Goal: Transaction & Acquisition: Purchase product/service

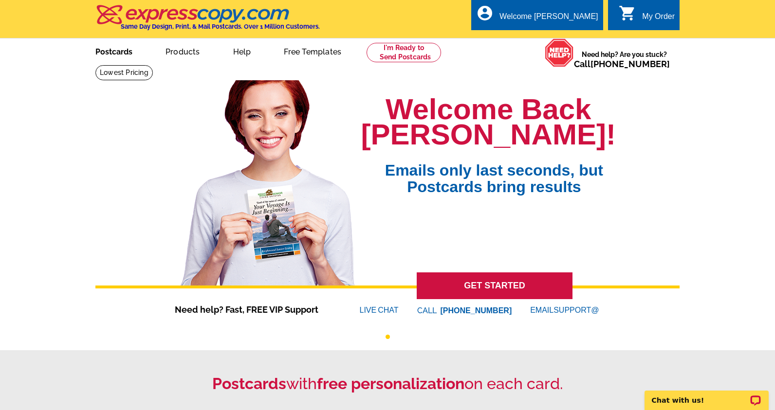
click at [115, 45] on link "Postcards" at bounding box center [114, 50] width 68 height 23
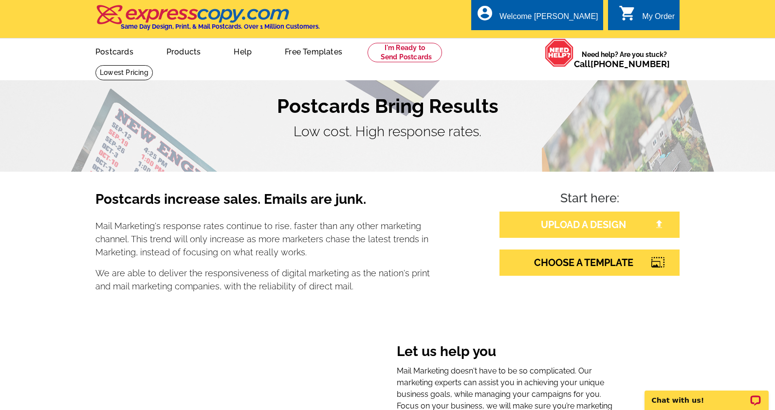
click at [576, 215] on link "UPLOAD A DESIGN" at bounding box center [589, 225] width 180 height 26
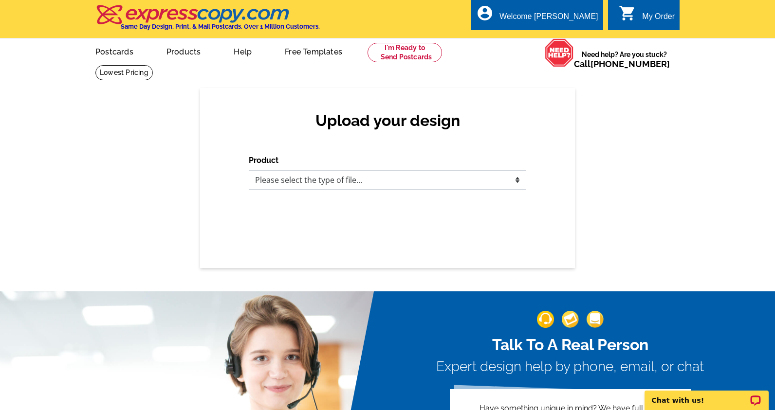
select select "3"
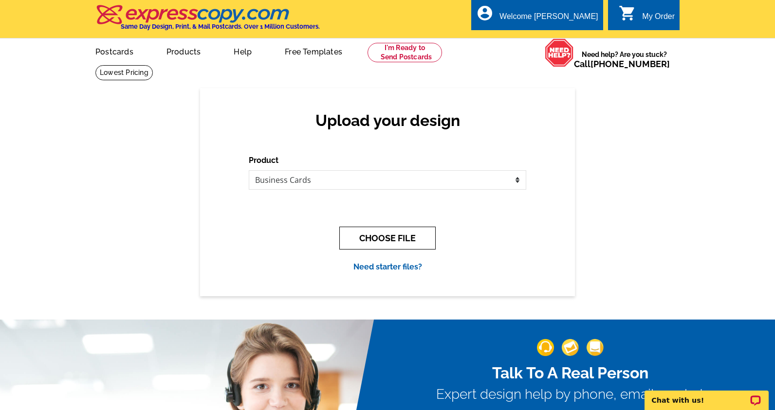
click at [415, 232] on button "CHOOSE FILE" at bounding box center [387, 238] width 96 height 23
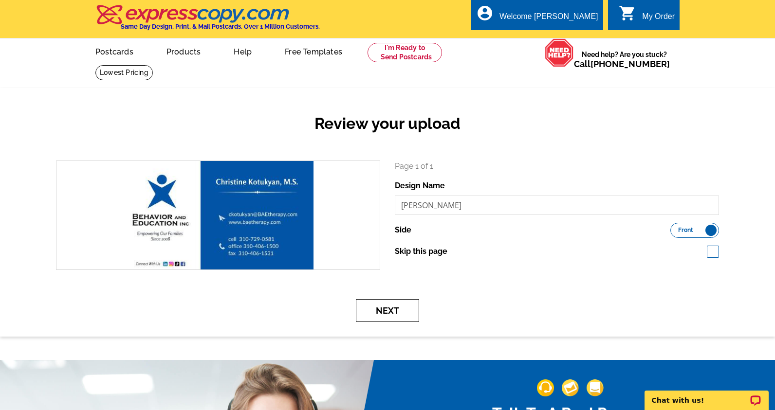
click at [397, 316] on button "Next" at bounding box center [387, 310] width 63 height 23
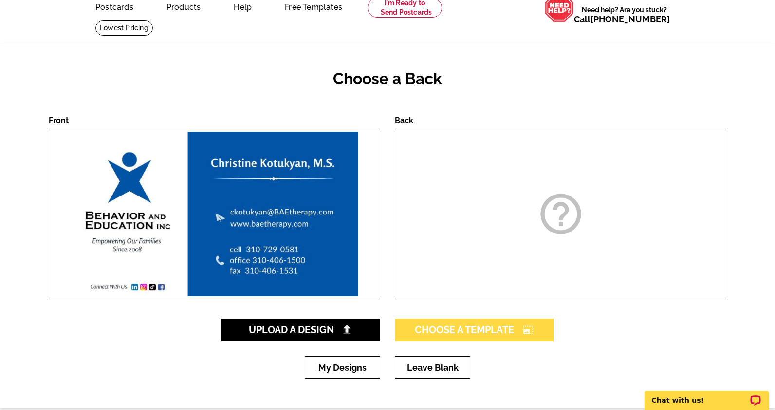
scroll to position [45, 0]
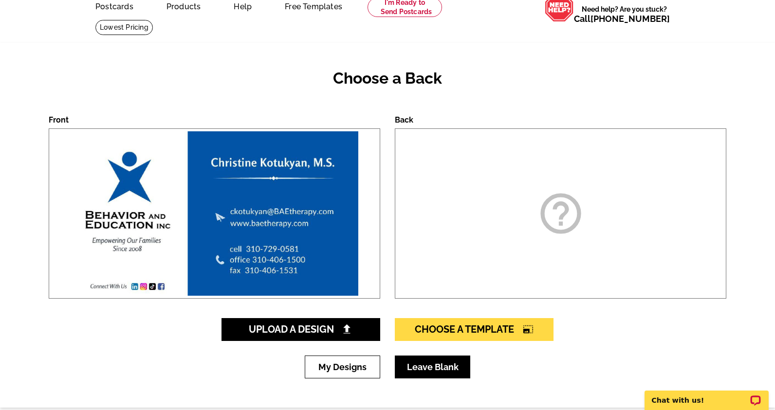
click at [435, 369] on link "Leave Blank" at bounding box center [432, 367] width 75 height 23
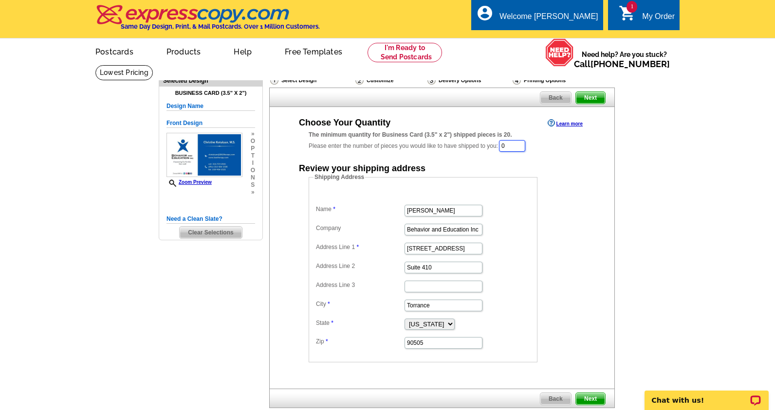
click at [520, 146] on input "0" at bounding box center [512, 146] width 26 height 12
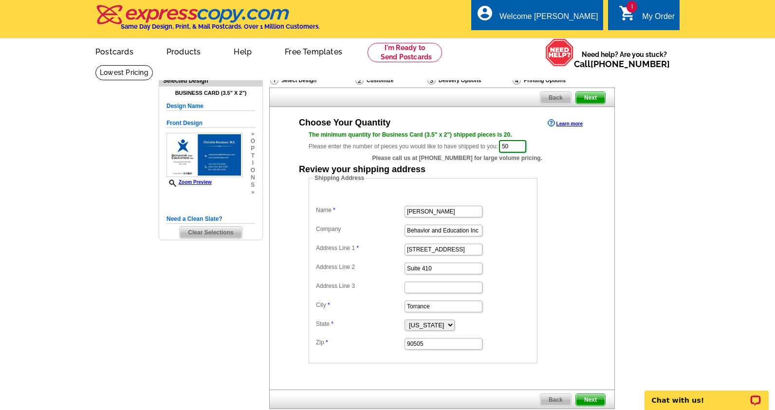
type input "50"
click at [588, 235] on div "Shipping Address Name Natalia Rodriguez Company Behavior and Education Inc Addr…" at bounding box center [442, 269] width 306 height 190
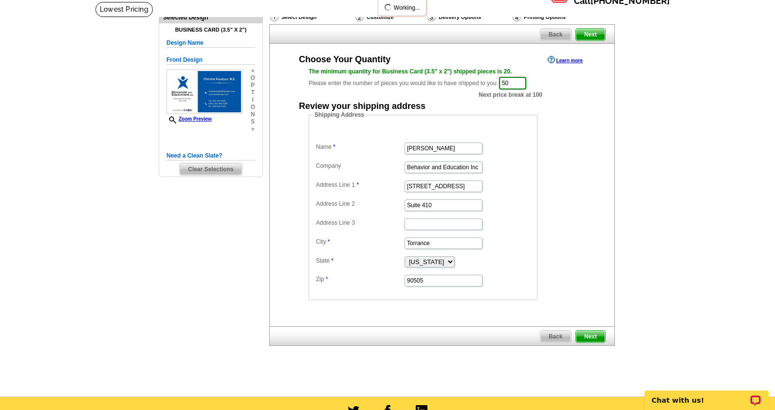
scroll to position [73, 0]
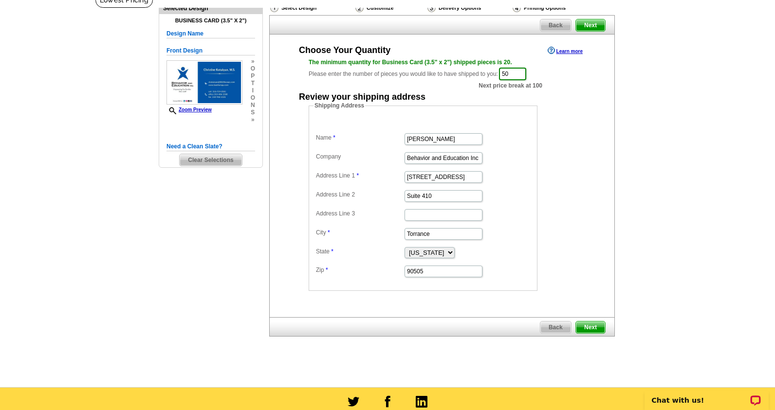
click at [597, 330] on span "Next" at bounding box center [590, 328] width 29 height 12
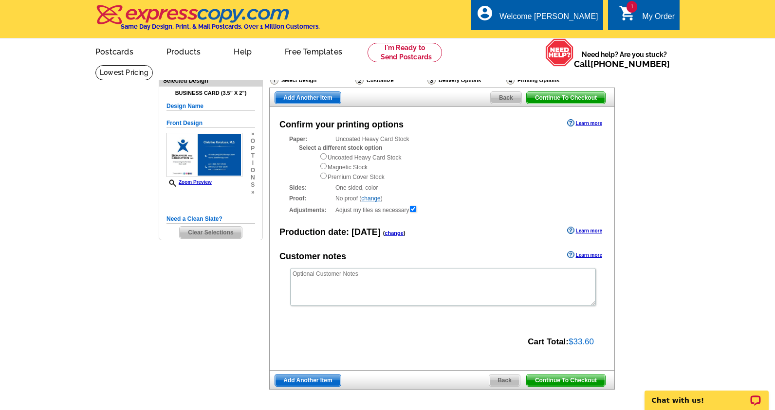
click at [323, 375] on span "Add Another Item" at bounding box center [307, 381] width 65 height 12
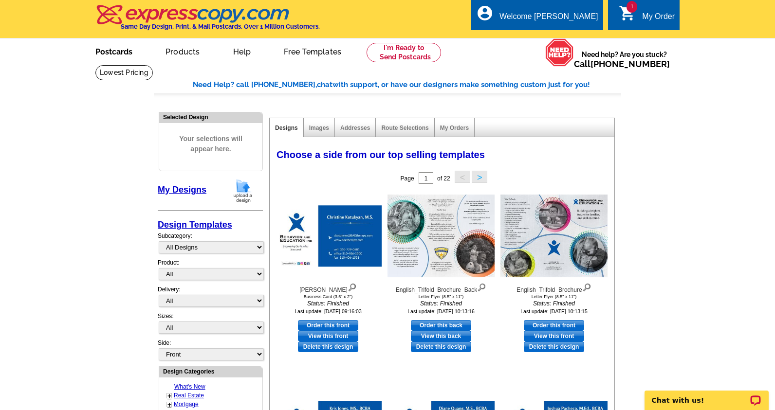
click at [124, 53] on link "Postcards" at bounding box center [114, 50] width 68 height 23
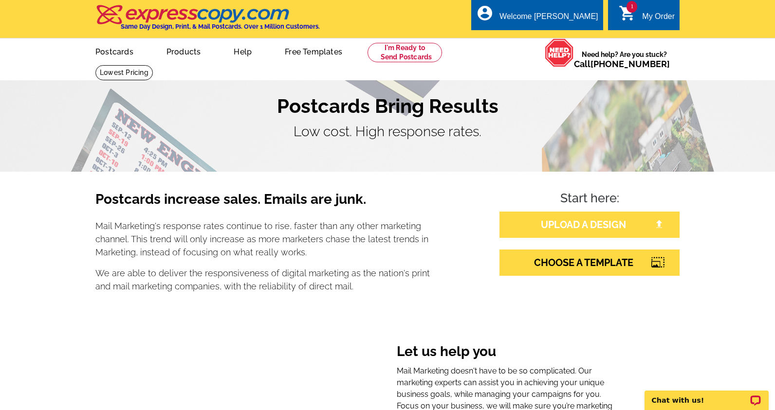
click at [556, 232] on link "UPLOAD A DESIGN" at bounding box center [589, 225] width 180 height 26
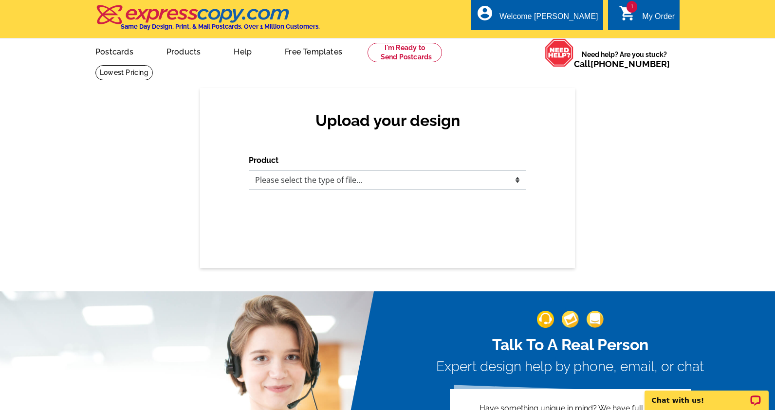
select select "3"
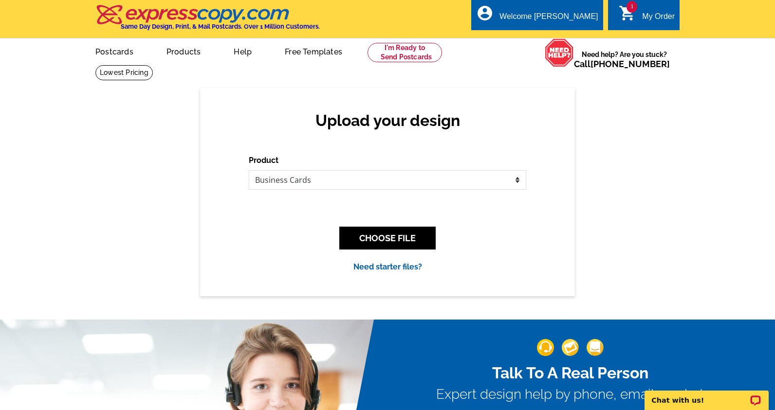
click at [414, 249] on div "CHOOSE FILE" at bounding box center [387, 238] width 277 height 38
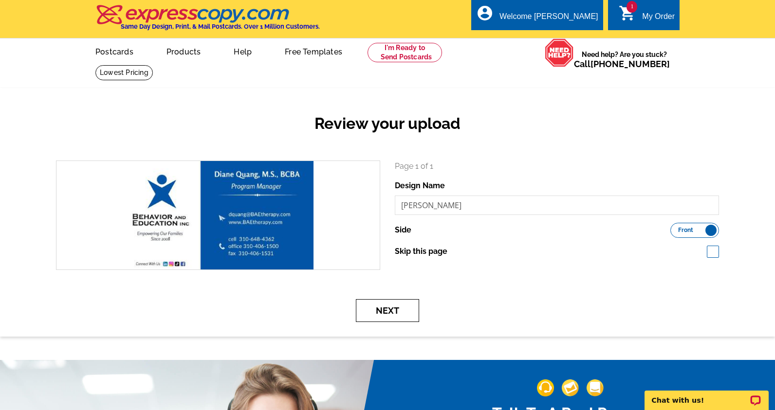
click at [368, 315] on button "Next" at bounding box center [387, 310] width 63 height 23
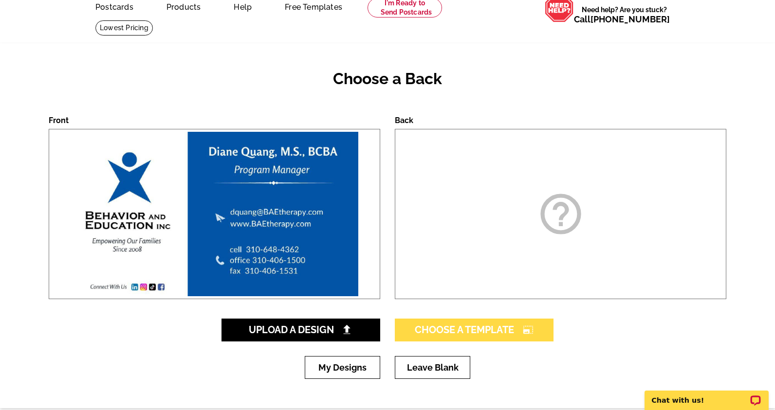
scroll to position [47, 0]
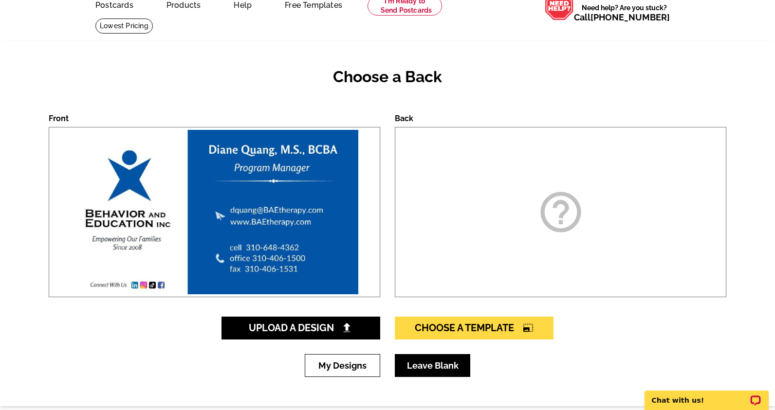
click at [440, 368] on link "Leave Blank" at bounding box center [432, 365] width 75 height 23
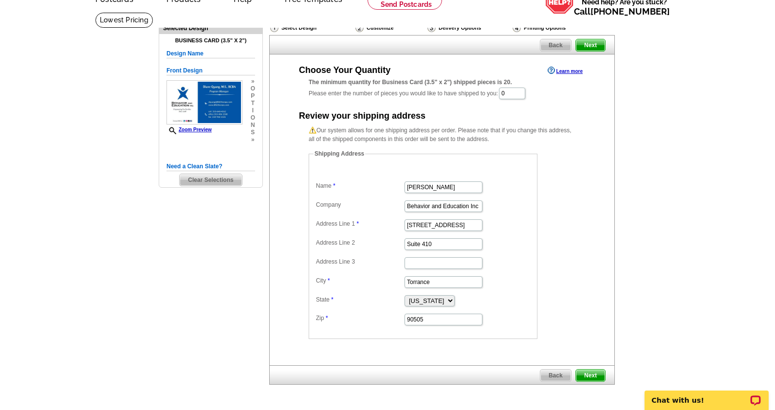
scroll to position [61, 0]
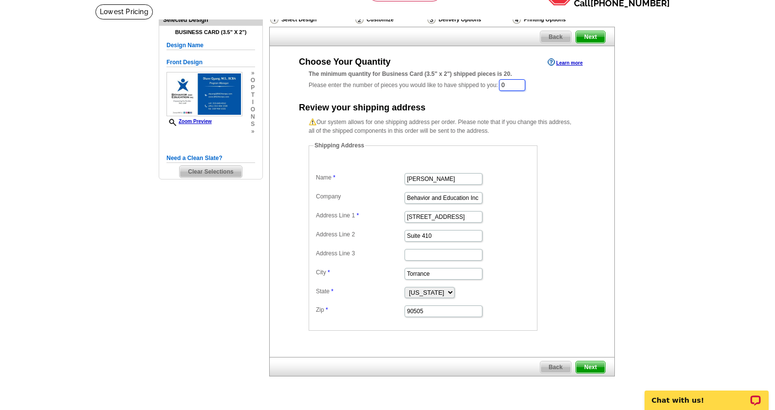
click at [506, 86] on input "0" at bounding box center [512, 85] width 26 height 12
type input "50"
click at [594, 372] on span "Next" at bounding box center [590, 369] width 29 height 12
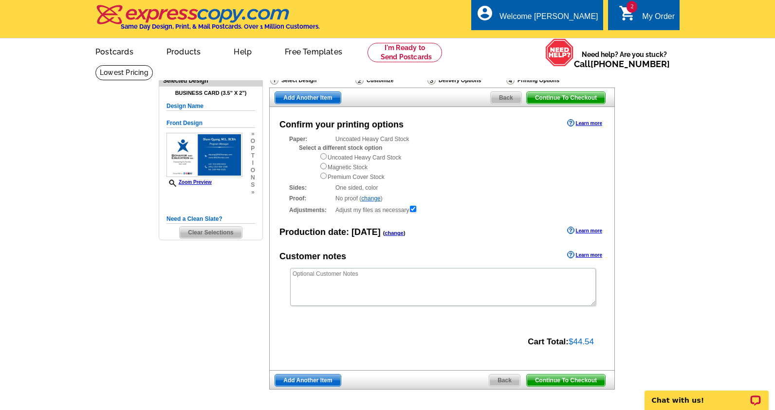
click at [316, 375] on span "Add Another Item" at bounding box center [307, 381] width 65 height 12
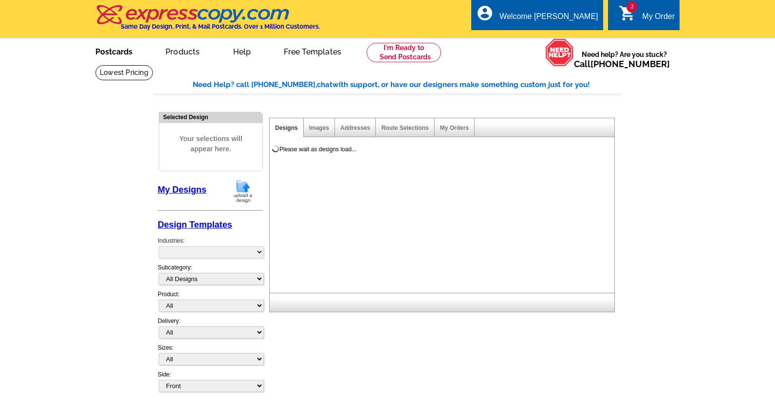
select select "785"
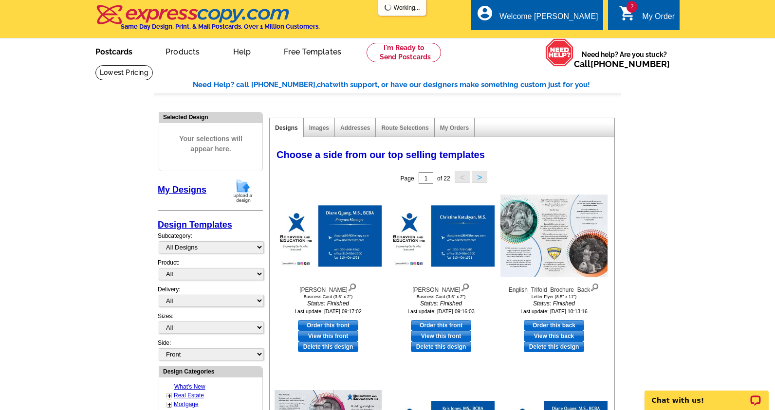
click at [98, 46] on link "Postcards" at bounding box center [114, 50] width 68 height 23
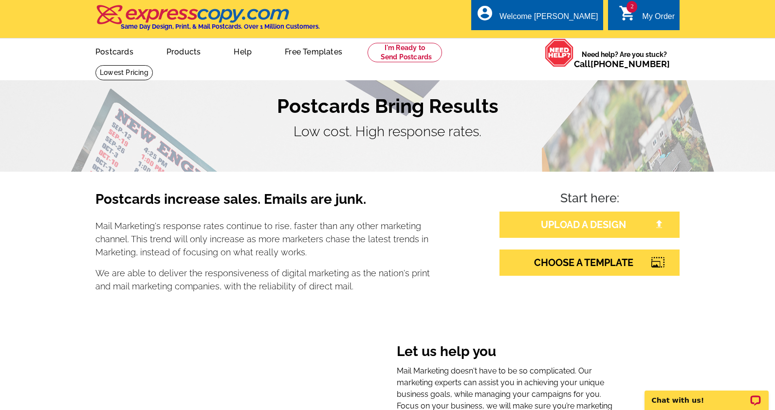
click at [572, 230] on link "UPLOAD A DESIGN" at bounding box center [589, 225] width 180 height 26
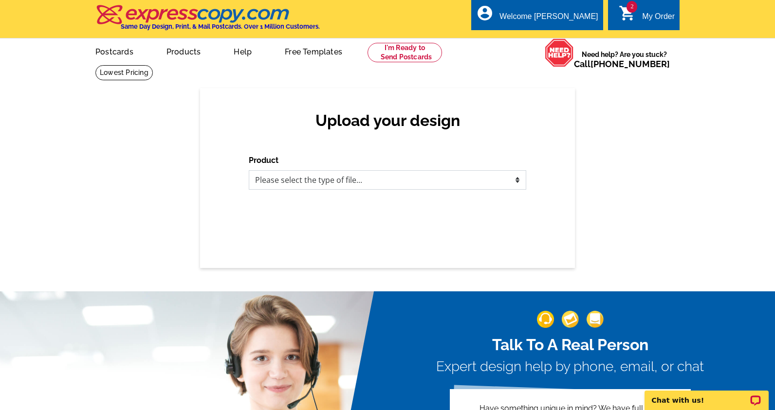
select select "3"
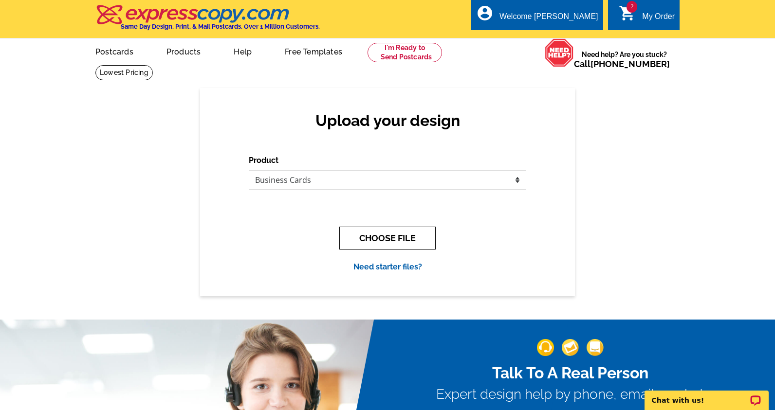
click at [400, 238] on button "CHOOSE FILE" at bounding box center [387, 238] width 96 height 23
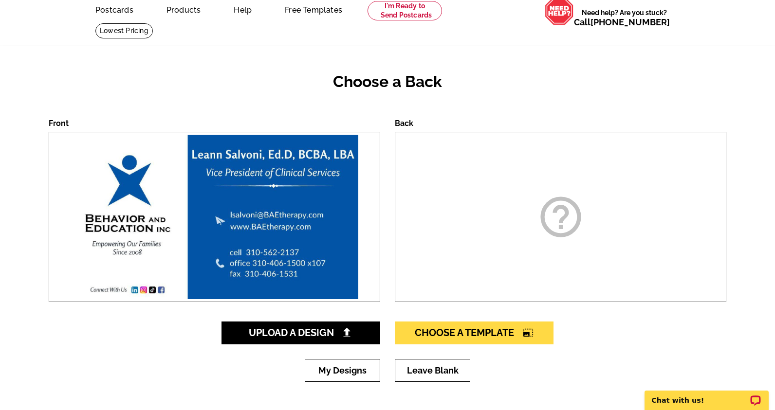
scroll to position [51, 0]
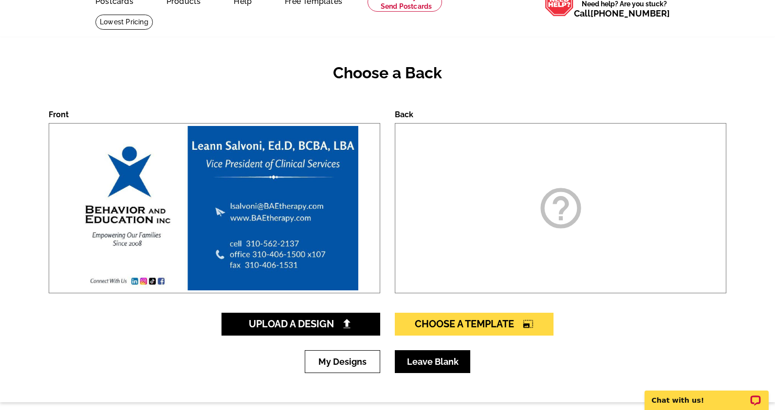
click at [422, 357] on link "Leave Blank" at bounding box center [432, 361] width 75 height 23
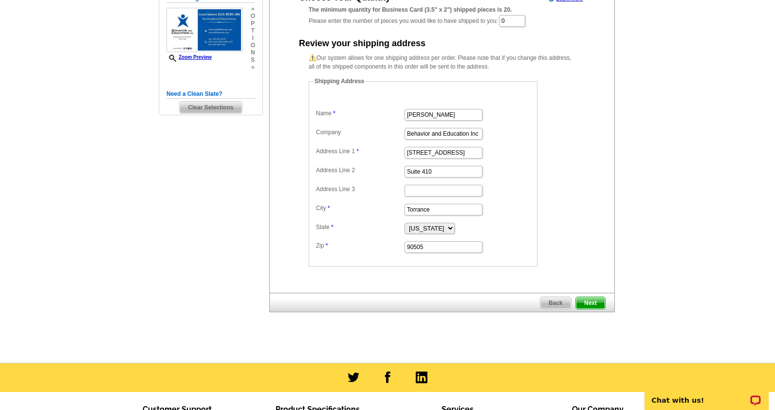
scroll to position [89, 0]
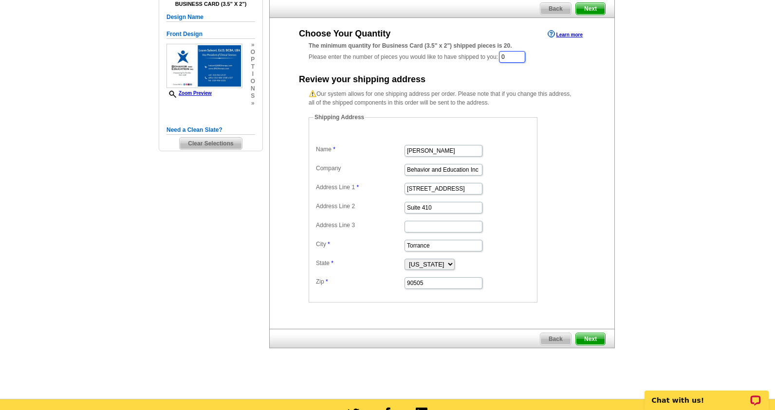
click at [505, 56] on input "0" at bounding box center [512, 57] width 26 height 12
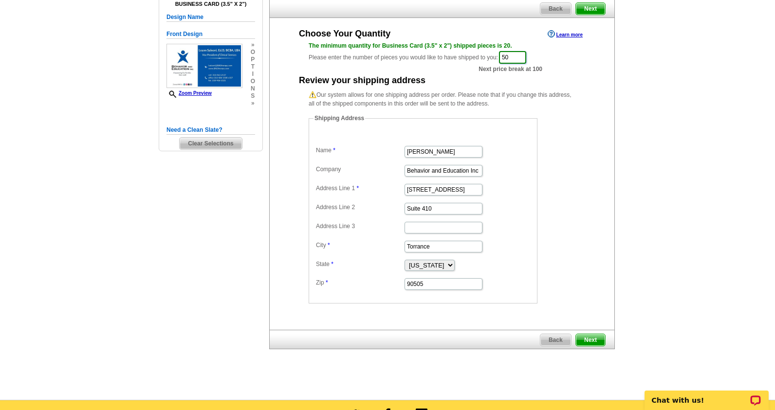
type input "50"
click at [592, 337] on span "Next" at bounding box center [590, 340] width 29 height 12
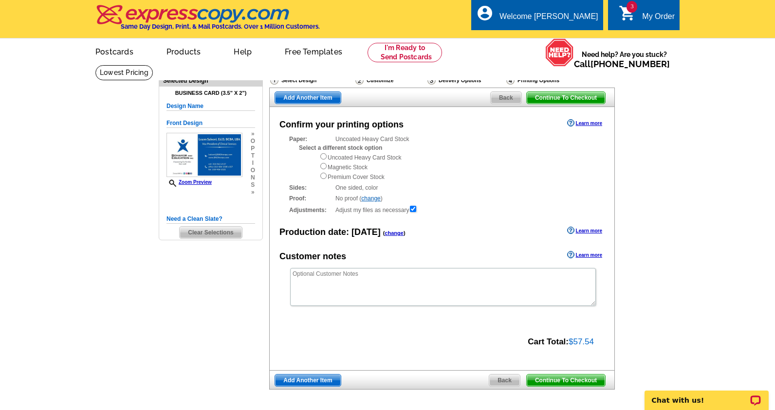
click at [312, 99] on span "Add Another Item" at bounding box center [307, 98] width 65 height 12
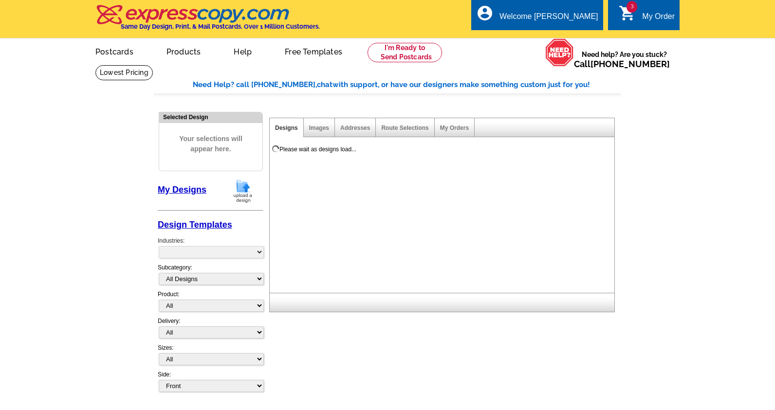
select select "785"
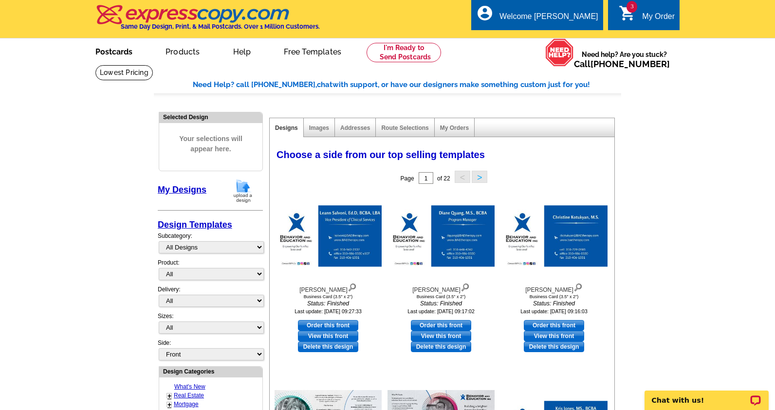
click at [113, 61] on link "Postcards" at bounding box center [114, 50] width 68 height 23
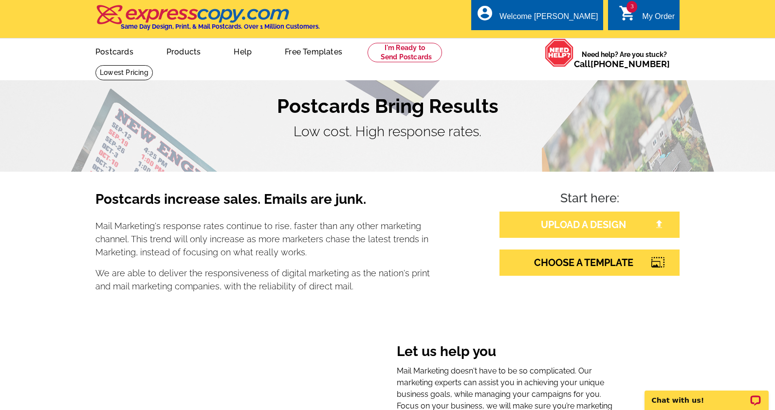
click at [567, 219] on link "UPLOAD A DESIGN" at bounding box center [589, 225] width 180 height 26
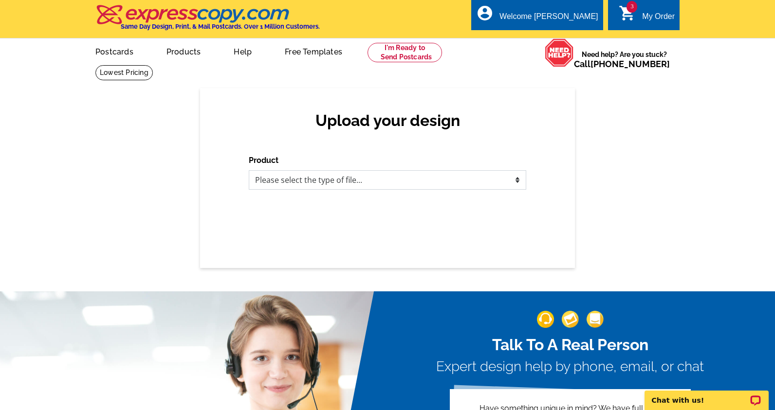
select select "3"
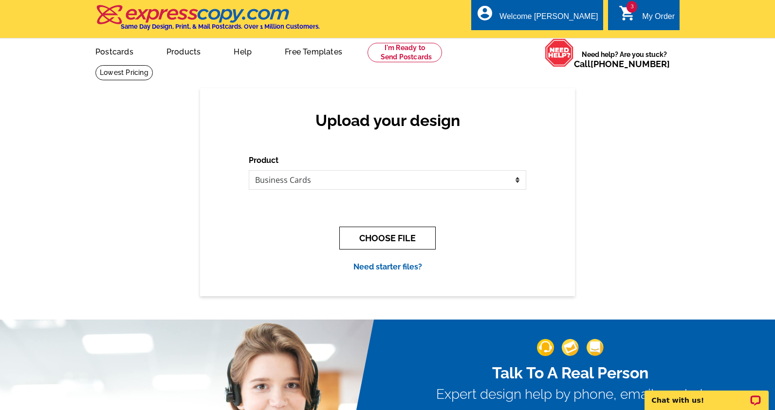
click at [407, 240] on button "CHOOSE FILE" at bounding box center [387, 238] width 96 height 23
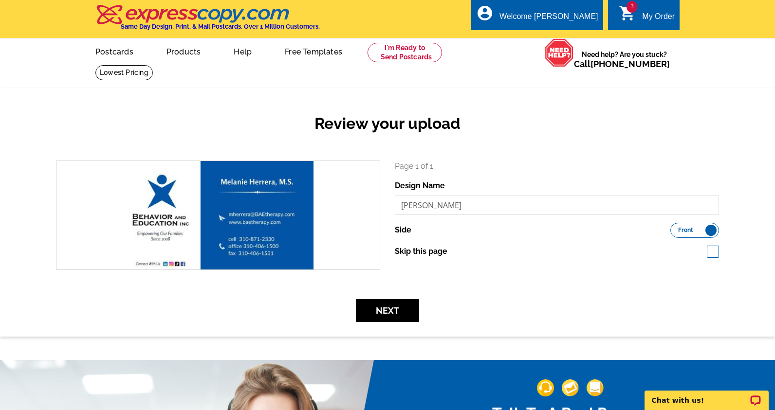
click at [457, 302] on div "Next" at bounding box center [388, 310] width 678 height 23
click at [384, 302] on button "Next" at bounding box center [387, 310] width 63 height 23
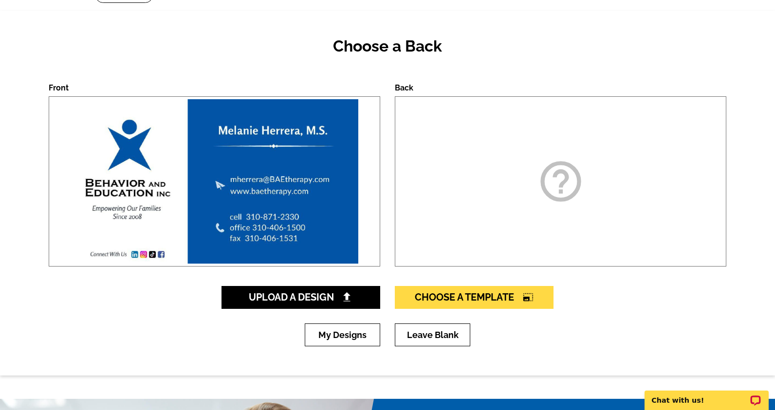
scroll to position [83, 0]
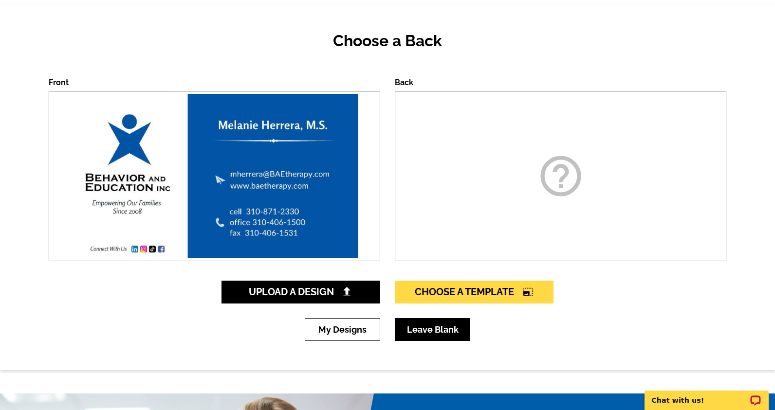
click at [421, 332] on link "Leave Blank" at bounding box center [432, 329] width 75 height 23
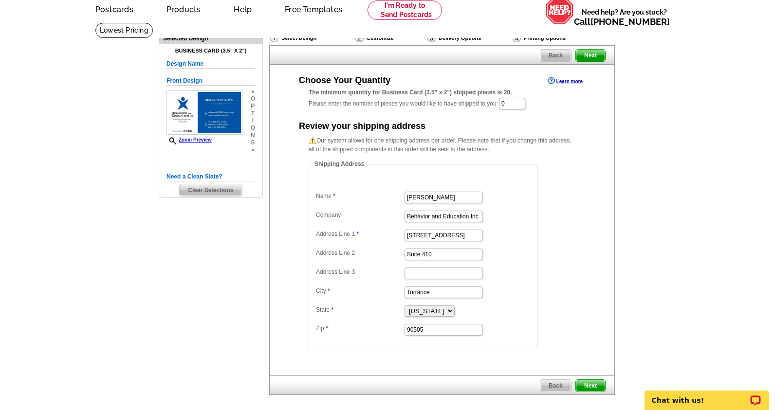
scroll to position [46, 0]
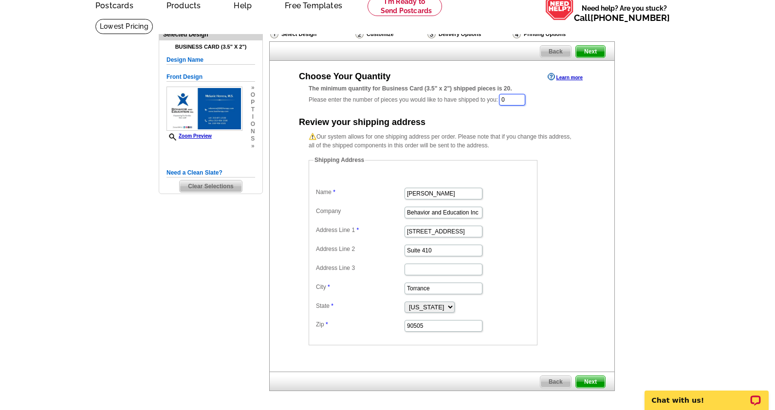
click at [506, 95] on input "0" at bounding box center [512, 100] width 26 height 12
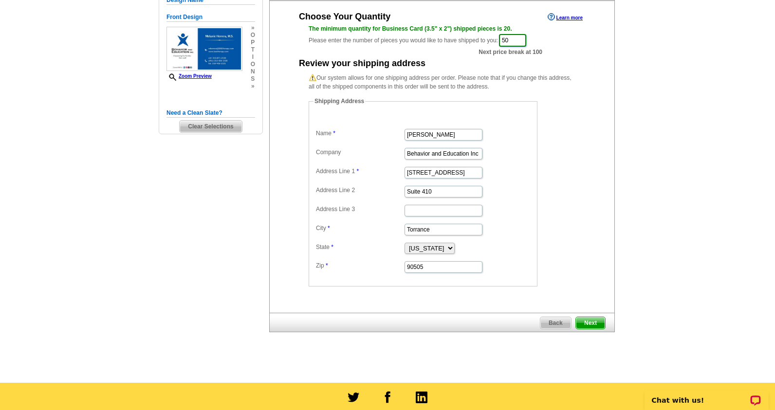
scroll to position [109, 0]
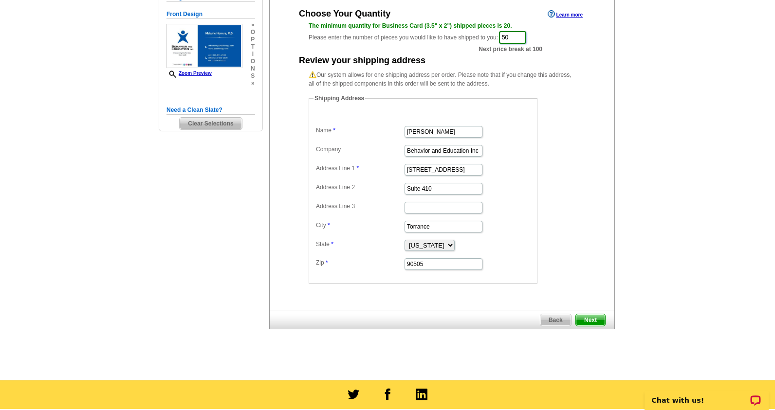
type input "50"
click at [595, 318] on span "Next" at bounding box center [590, 320] width 29 height 12
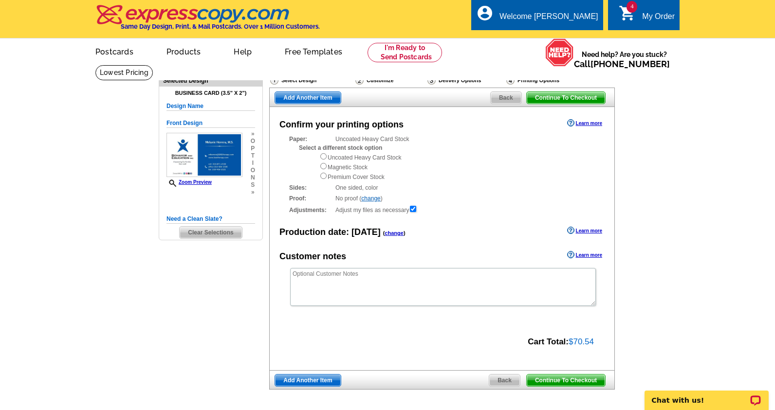
click at [308, 97] on span "Add Another Item" at bounding box center [307, 98] width 65 height 12
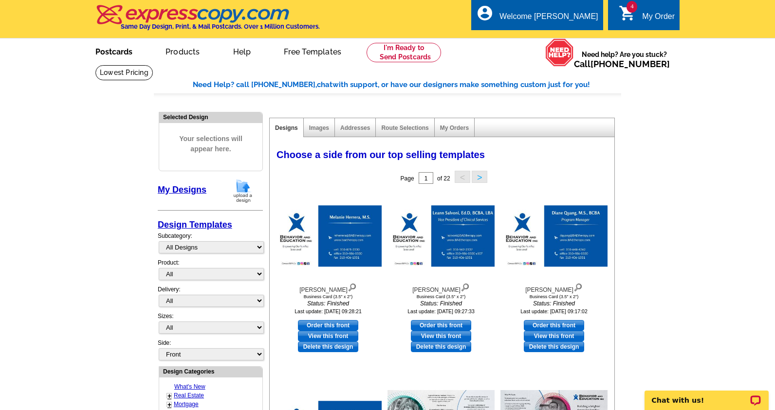
click at [102, 48] on link "Postcards" at bounding box center [114, 50] width 68 height 23
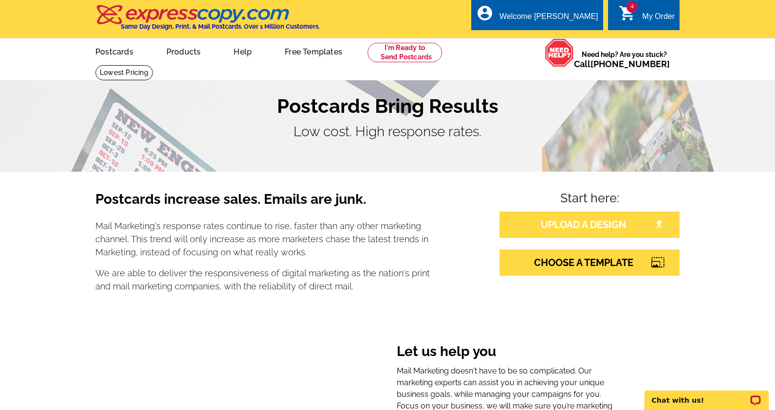
click at [634, 225] on link "UPLOAD A DESIGN" at bounding box center [589, 225] width 180 height 26
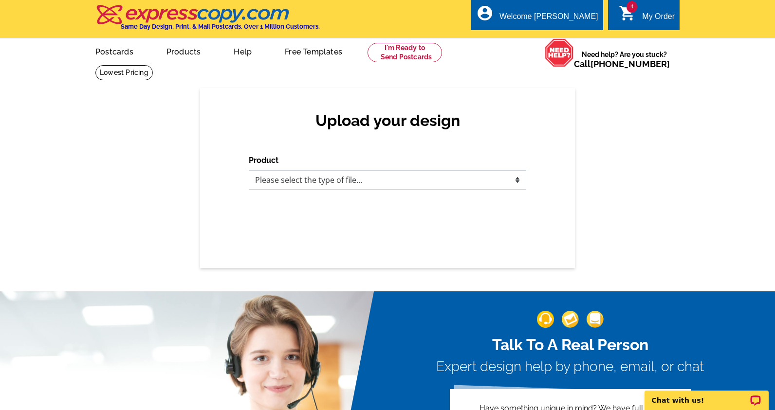
select select "3"
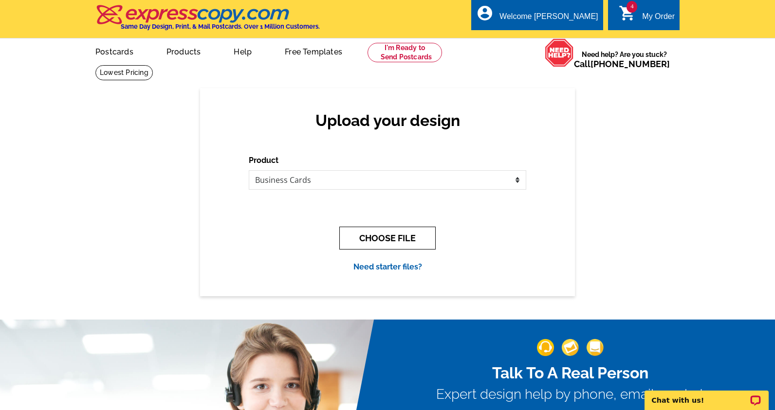
click at [415, 242] on button "CHOOSE FILE" at bounding box center [387, 238] width 96 height 23
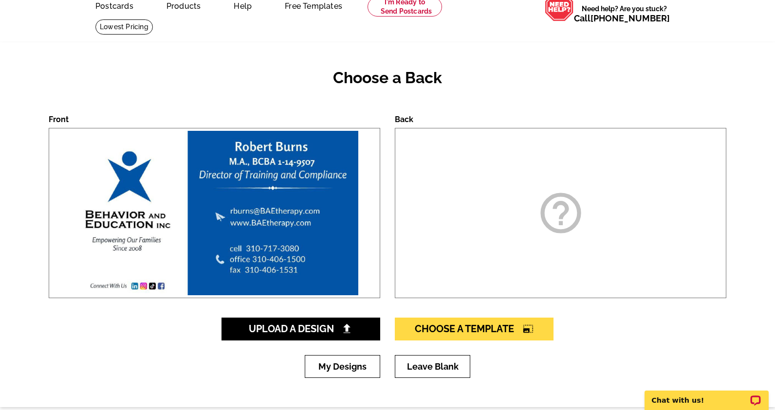
scroll to position [49, 0]
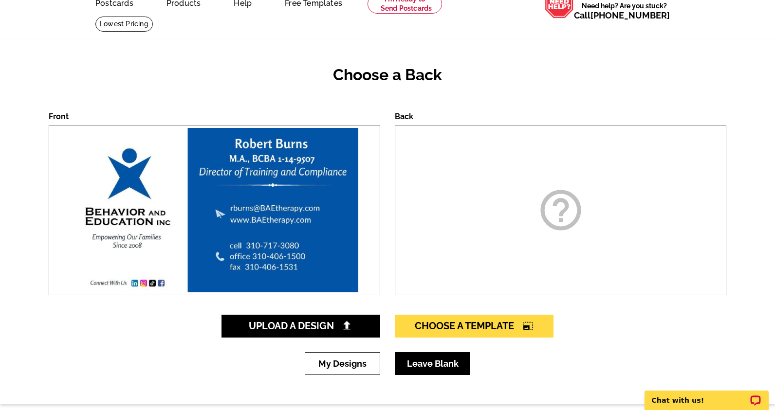
click at [441, 367] on link "Leave Blank" at bounding box center [432, 363] width 75 height 23
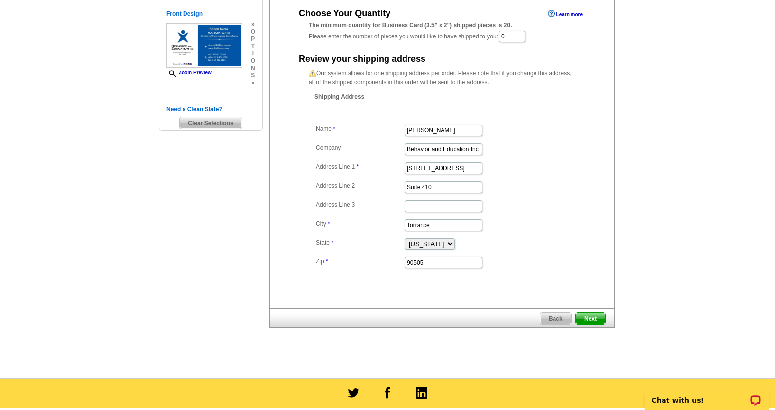
scroll to position [125, 0]
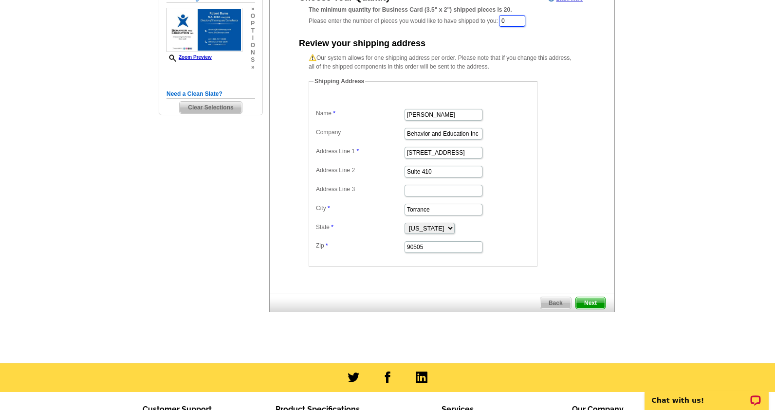
click at [504, 20] on input "0" at bounding box center [512, 21] width 26 height 12
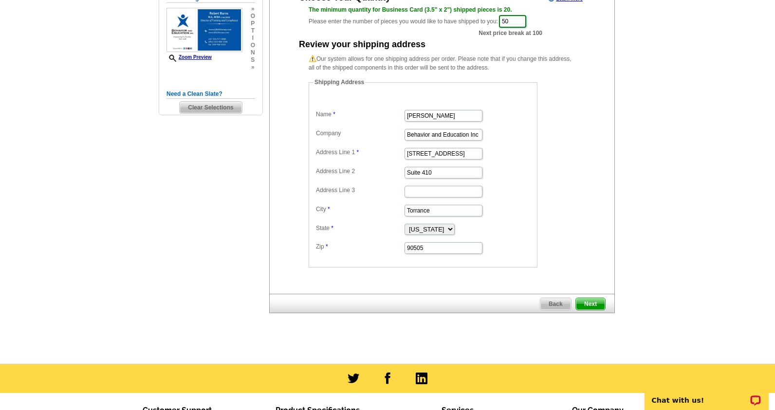
type input "50"
click at [590, 304] on span "Next" at bounding box center [590, 304] width 29 height 12
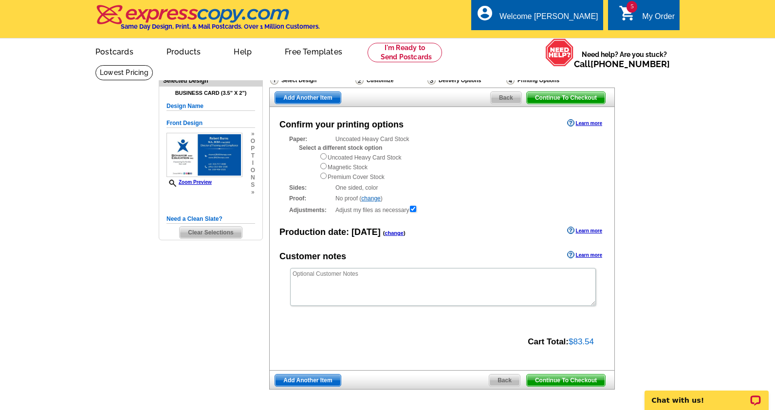
click at [327, 378] on span "Add Another Item" at bounding box center [307, 381] width 65 height 12
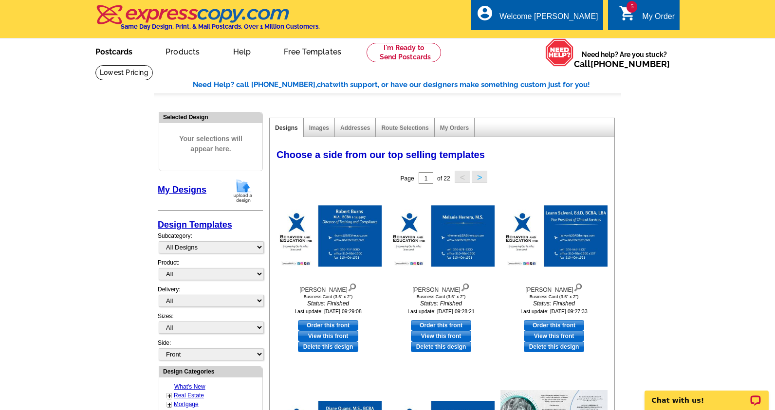
click at [114, 44] on link "Postcards" at bounding box center [114, 50] width 68 height 23
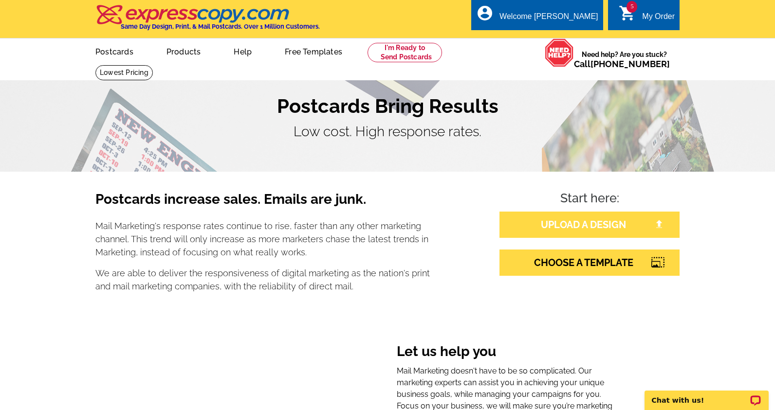
click at [576, 225] on link "UPLOAD A DESIGN" at bounding box center [589, 225] width 180 height 26
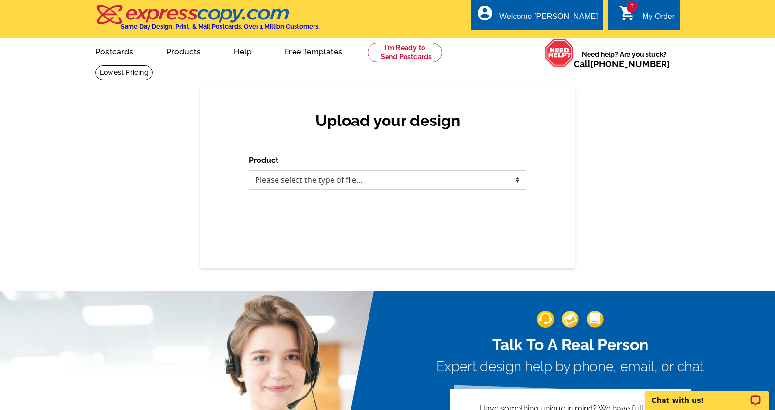
select select "3"
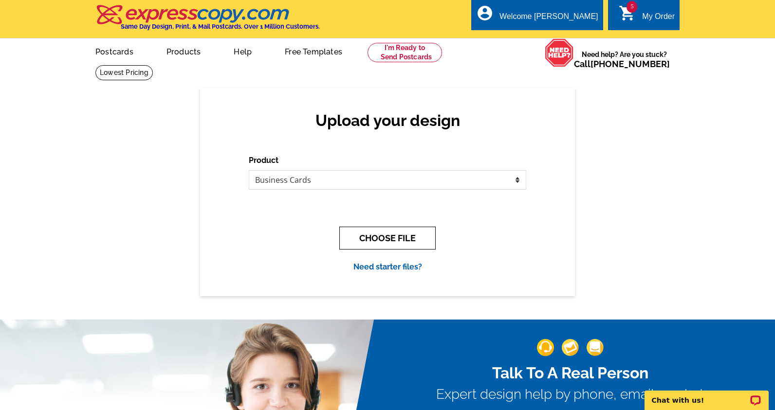
click at [387, 237] on button "CHOOSE FILE" at bounding box center [387, 238] width 96 height 23
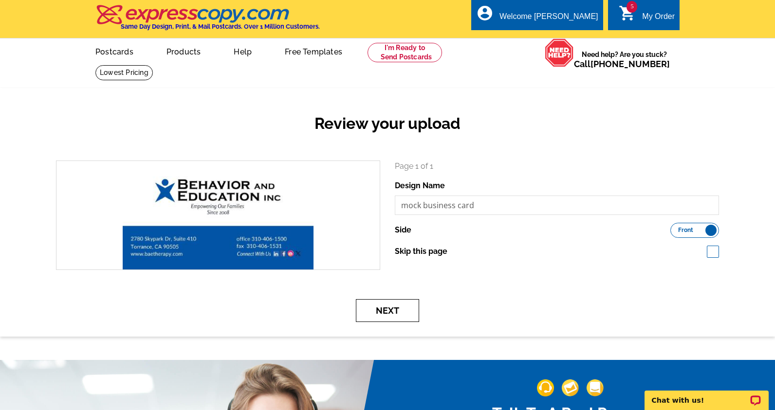
click at [372, 303] on button "Next" at bounding box center [387, 310] width 63 height 23
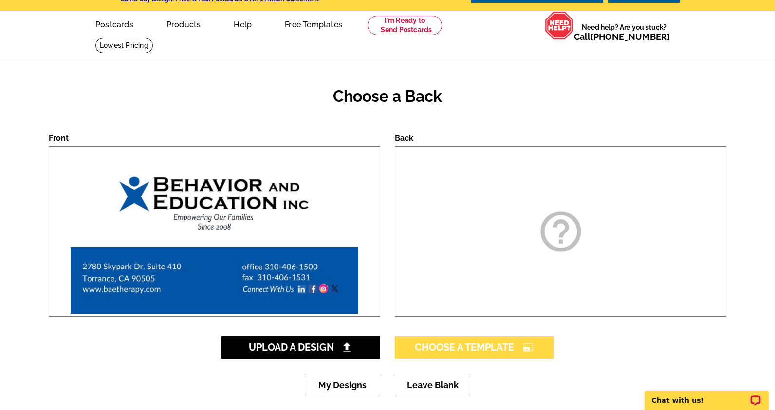
scroll to position [45, 0]
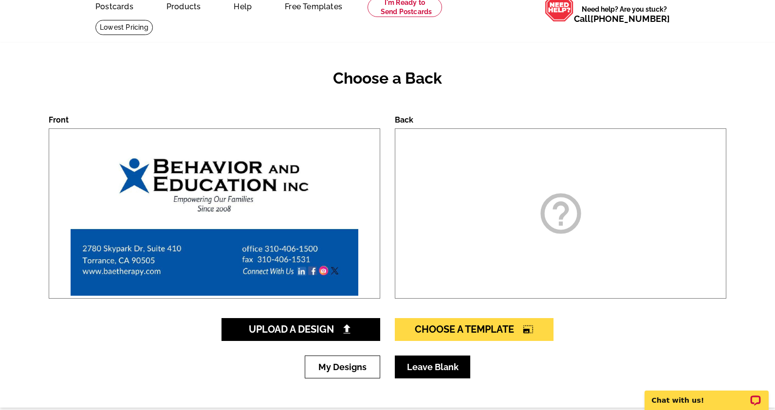
click at [438, 377] on link "Leave Blank" at bounding box center [432, 367] width 75 height 23
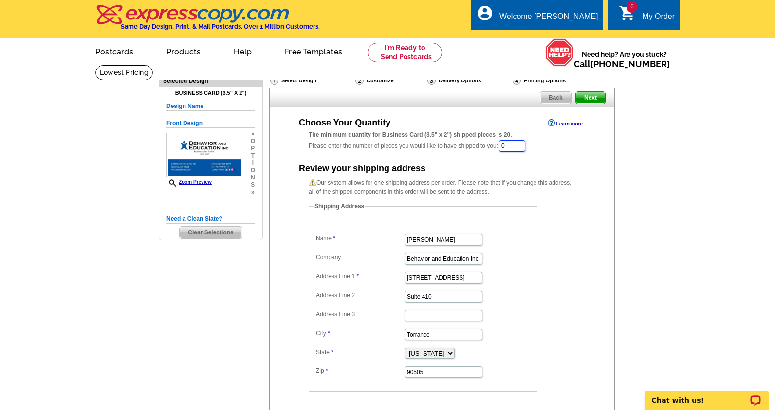
click at [508, 149] on input "0" at bounding box center [512, 146] width 26 height 12
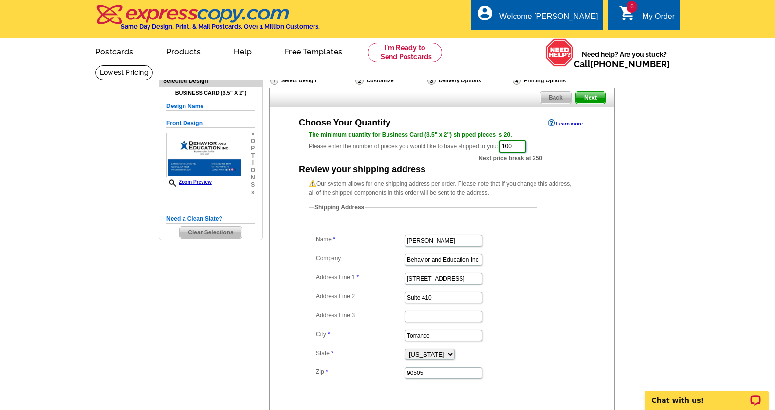
type input "100"
click at [590, 208] on div "Our system allows for one shipping address per order. Please note that if you c…" at bounding box center [442, 286] width 306 height 213
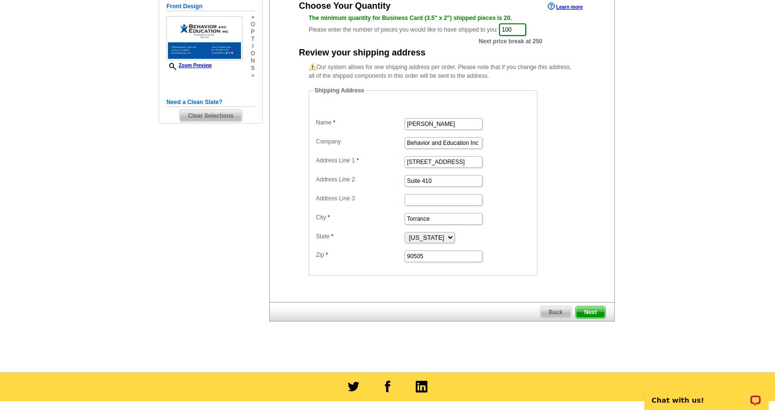
scroll to position [132, 0]
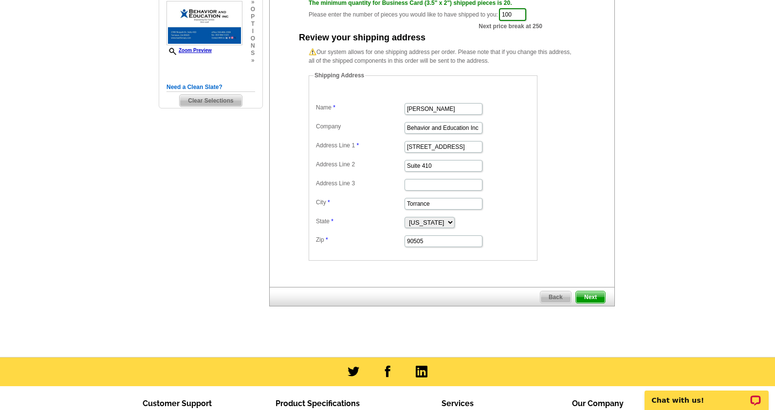
click at [603, 292] on span "Next" at bounding box center [590, 298] width 29 height 12
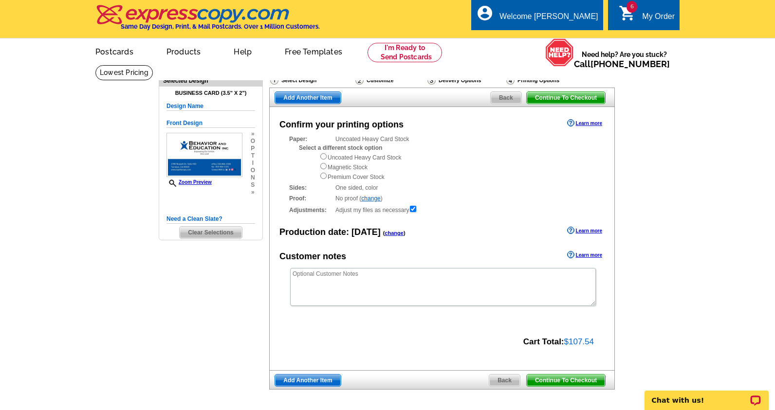
click at [502, 326] on div "Confirm your printing options Learn more Paper: Uncoated Heavy Card Stock Selec…" at bounding box center [442, 238] width 346 height 263
click at [587, 94] on span "Continue To Checkout" at bounding box center [566, 98] width 78 height 12
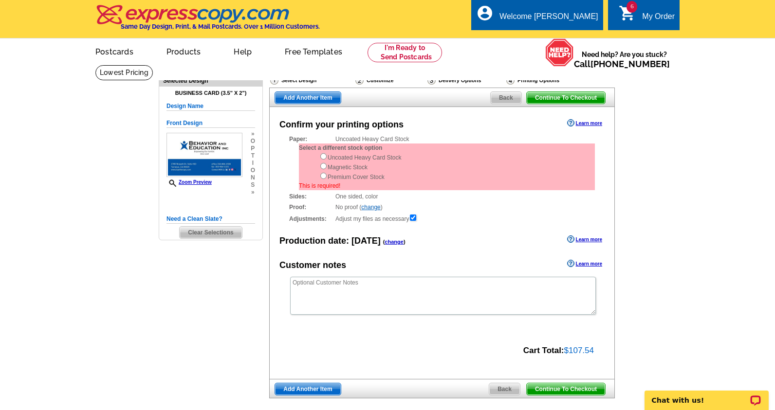
click at [398, 358] on div "Confirm your printing options Learn more Paper: Uncoated Heavy Card Stock Selec…" at bounding box center [442, 243] width 346 height 272
click at [305, 384] on span "Add Another Item" at bounding box center [307, 390] width 65 height 12
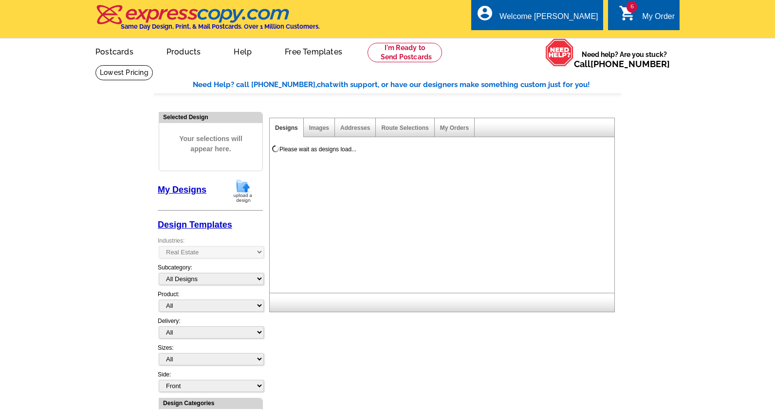
select select "785"
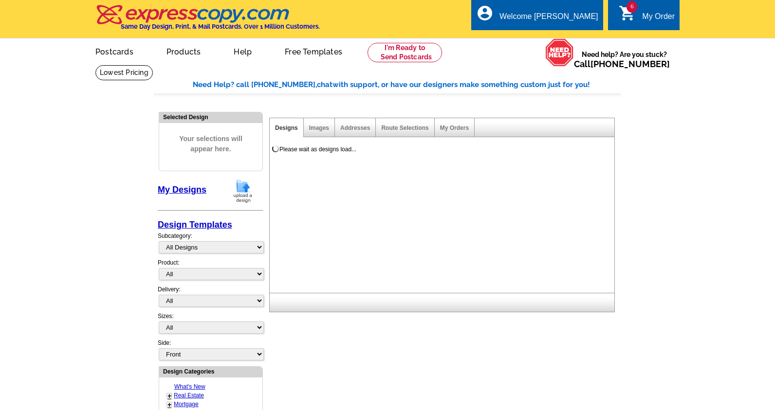
click at [645, 24] on div "My Order" at bounding box center [658, 19] width 33 height 14
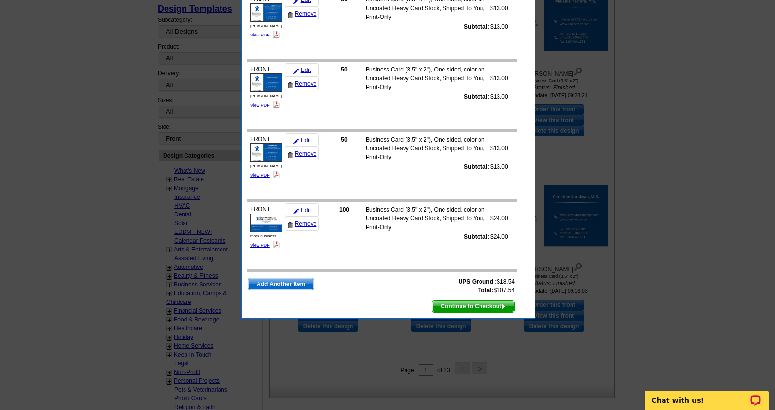
scroll to position [217, 0]
click at [490, 306] on span "Continue to Checkout" at bounding box center [473, 306] width 82 height 12
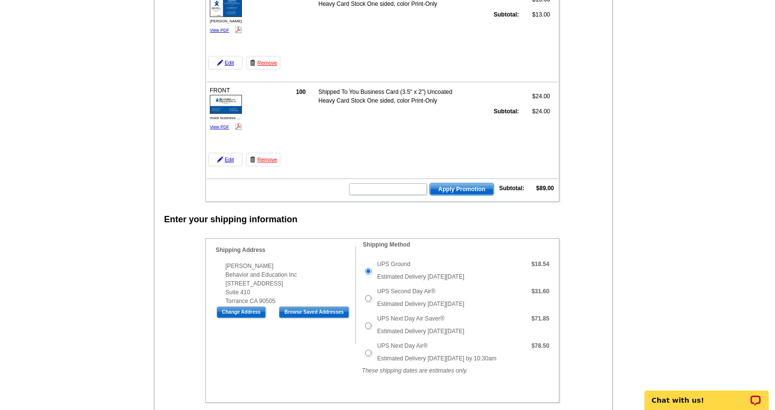
scroll to position [541, 0]
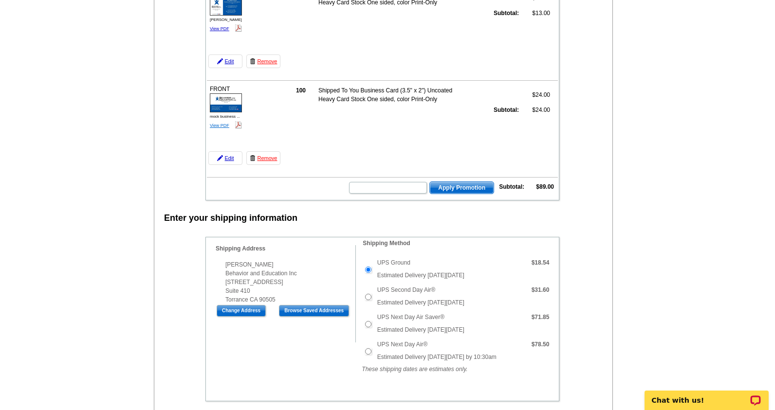
click at [224, 126] on link "View PDF" at bounding box center [219, 125] width 19 height 5
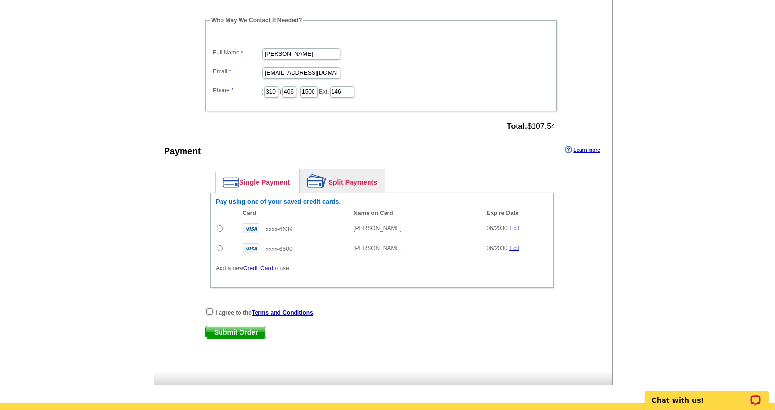
scroll to position [973, 0]
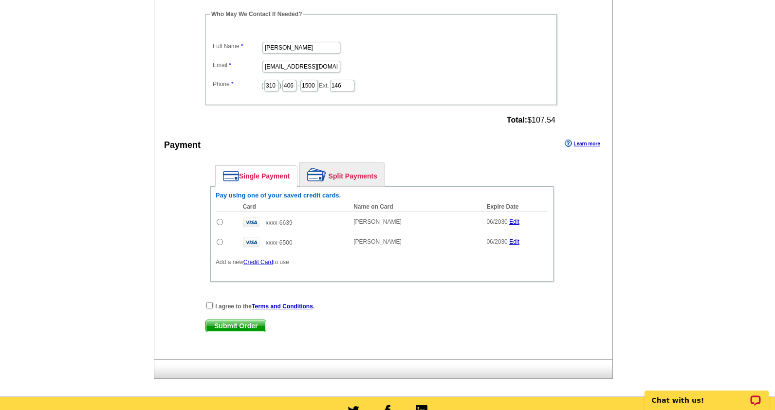
click at [220, 221] on input "radio" at bounding box center [220, 222] width 6 height 6
radio input "true"
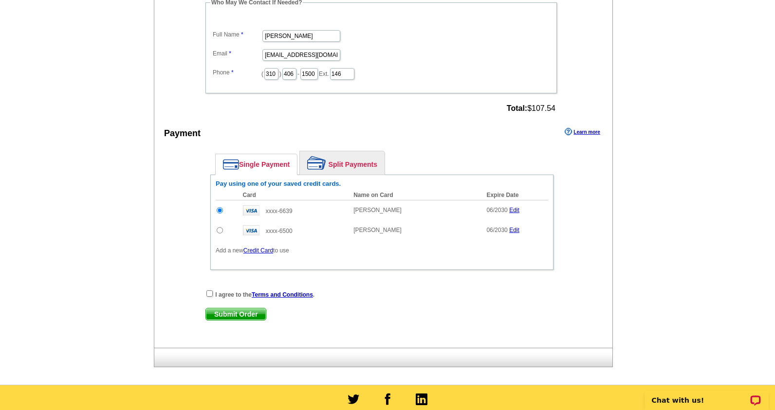
scroll to position [987, 0]
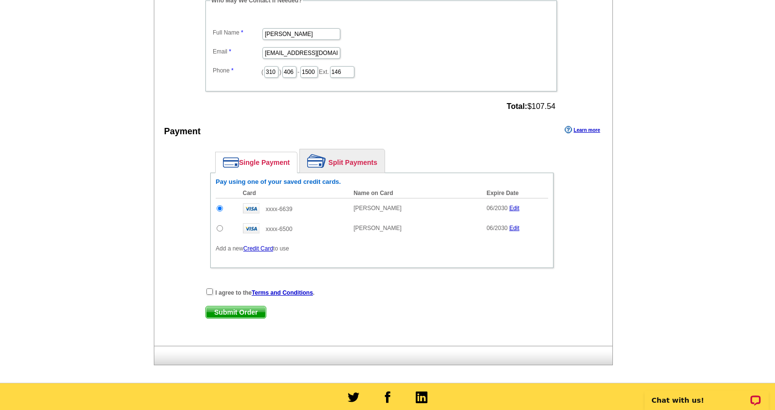
click at [211, 295] on div "I agree to the Terms and Conditions ." at bounding box center [381, 293] width 353 height 10
click at [210, 291] on input "checkbox" at bounding box center [209, 292] width 6 height 6
checkbox input "true"
click at [222, 312] on span "Submit Order" at bounding box center [236, 313] width 60 height 12
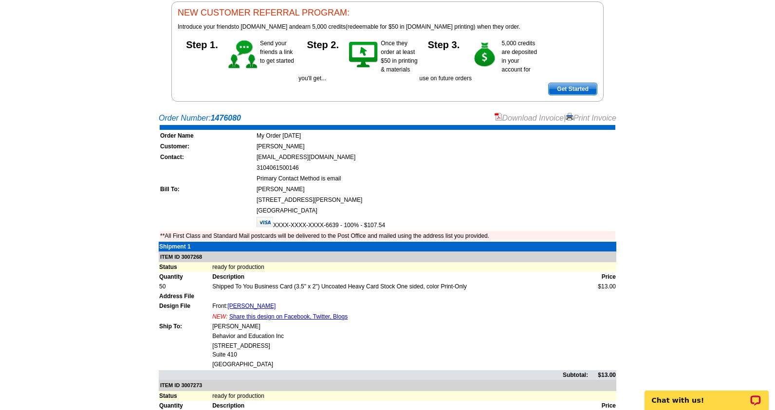
scroll to position [100, 0]
click at [526, 117] on link "Download Invoice" at bounding box center [529, 118] width 69 height 8
